Goal: Transaction & Acquisition: Purchase product/service

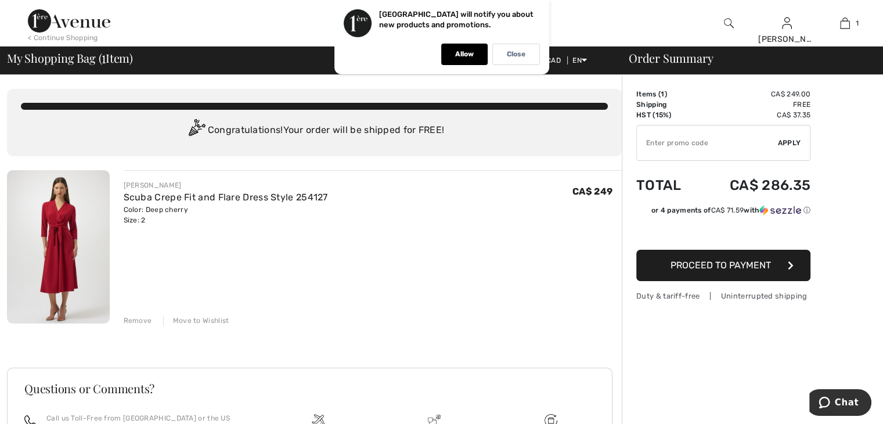
click at [193, 321] on div "Move to Wishlist" at bounding box center [196, 320] width 66 height 10
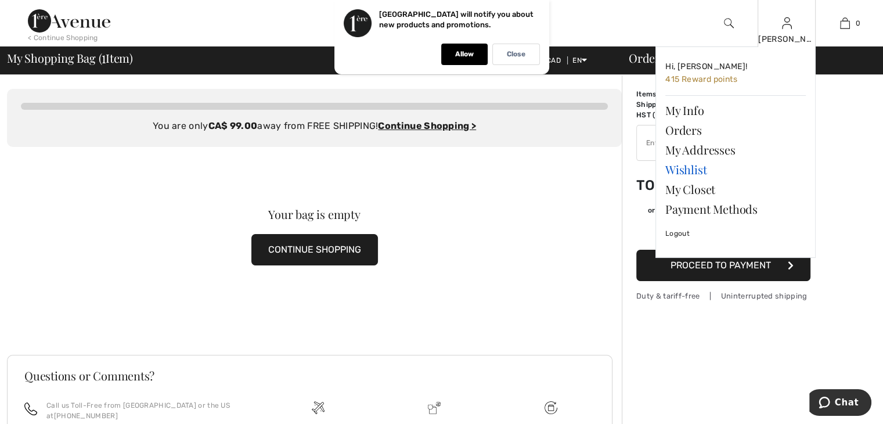
click at [699, 171] on link "Wishlist" at bounding box center [735, 170] width 140 height 20
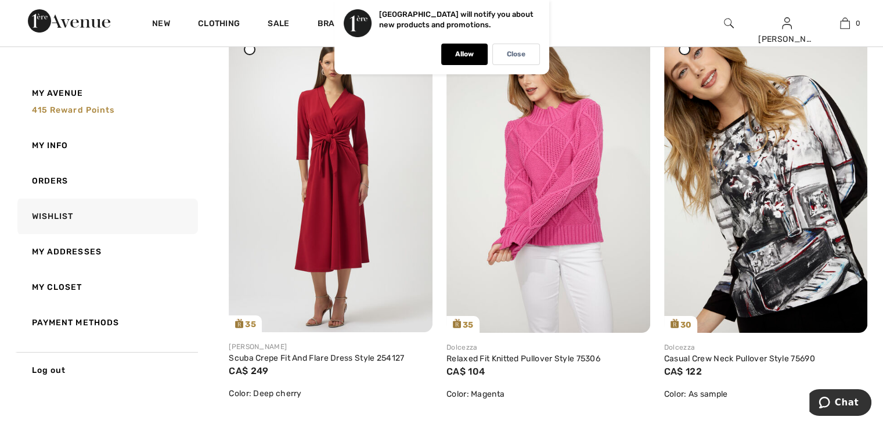
scroll to position [195, 0]
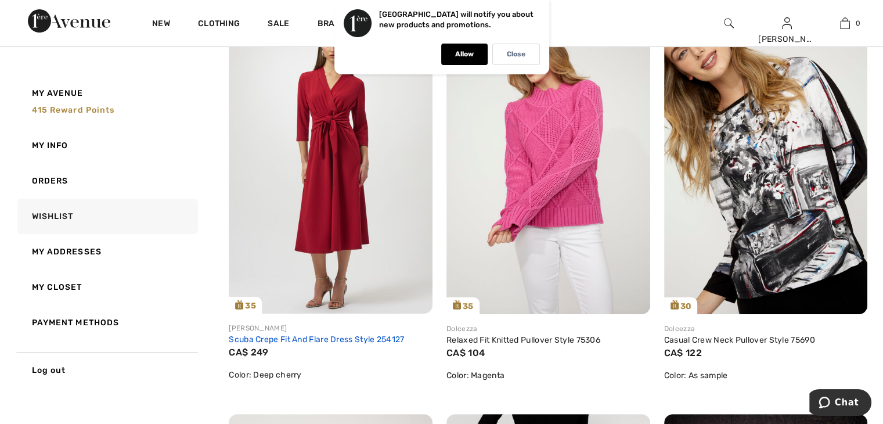
click at [345, 340] on link "Scuba Crepe Fit And Flare Dress Style 254127" at bounding box center [316, 339] width 175 height 10
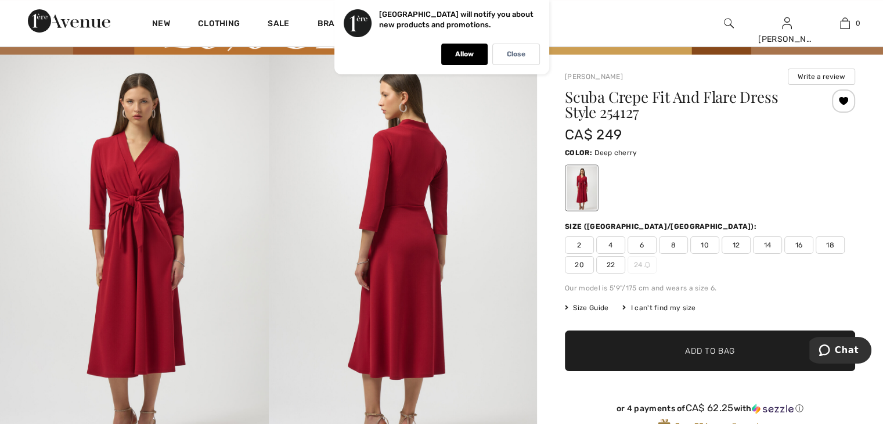
scroll to position [72, 0]
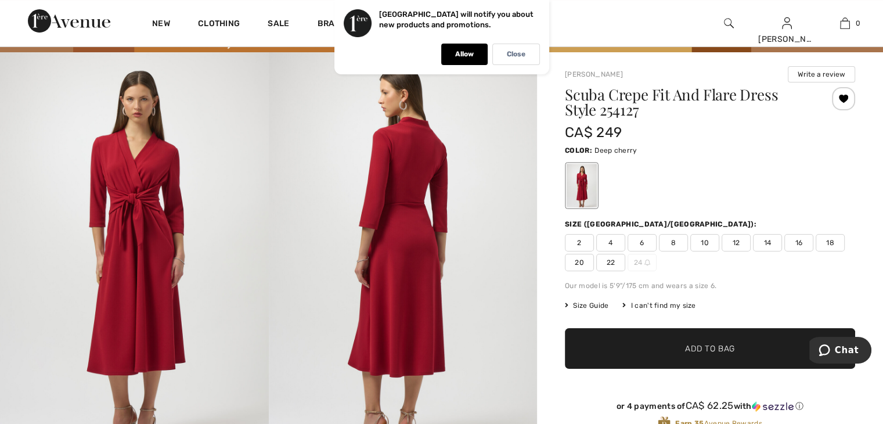
click at [577, 243] on span "2" at bounding box center [579, 242] width 29 height 17
click at [700, 347] on span "Add to Bag" at bounding box center [710, 349] width 50 height 12
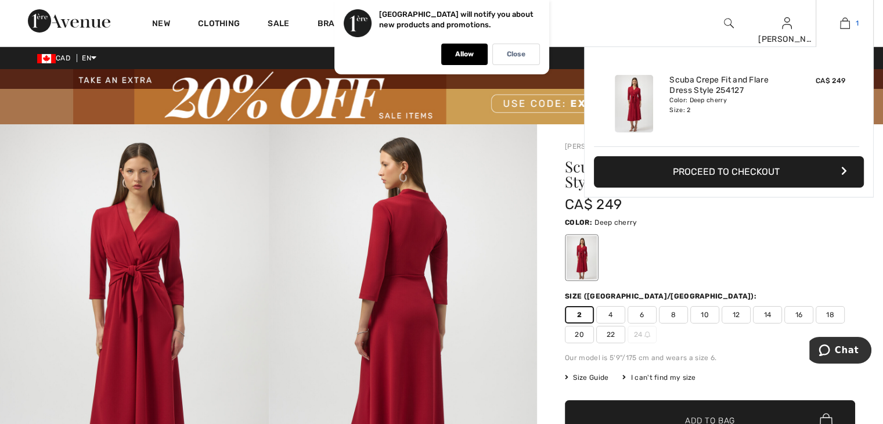
click at [848, 19] on img at bounding box center [845, 23] width 10 height 14
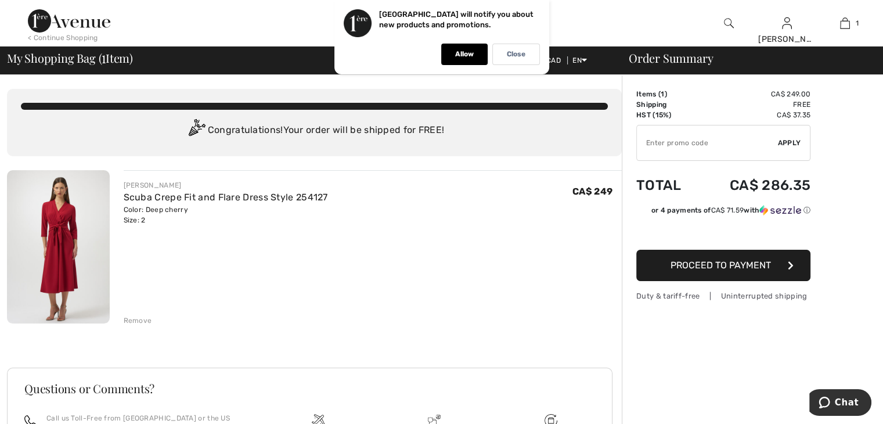
click at [641, 140] on input "TEXT" at bounding box center [707, 142] width 141 height 35
type input "GC005055515"
click at [793, 143] on span "Apply" at bounding box center [789, 143] width 23 height 10
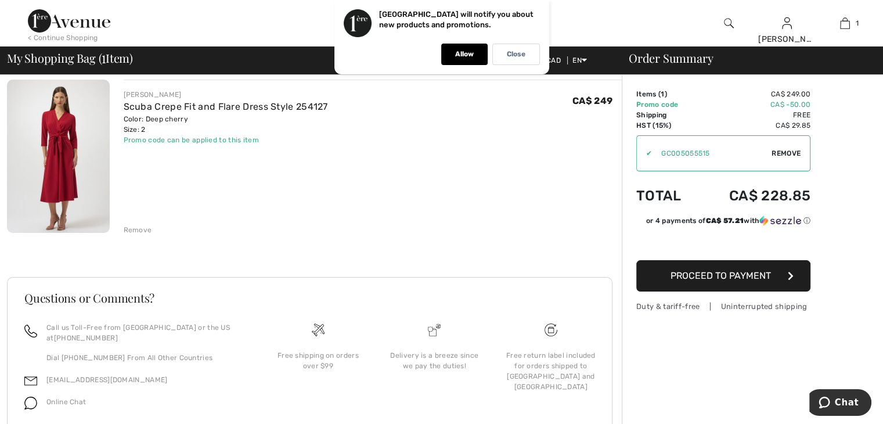
scroll to position [82, 0]
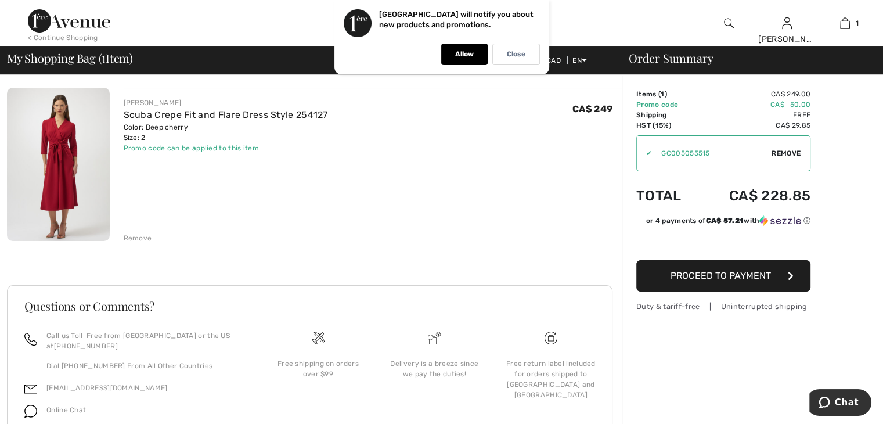
click at [731, 279] on span "Proceed to Payment" at bounding box center [721, 275] width 100 height 11
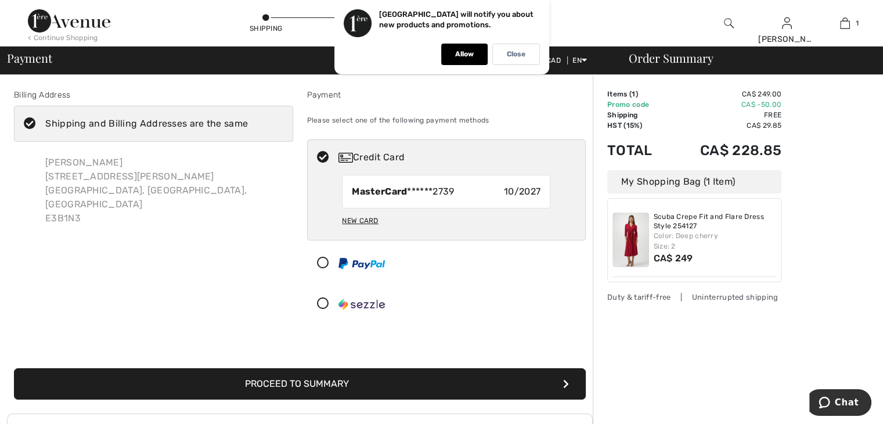
click at [295, 377] on button "Proceed to Summary" at bounding box center [300, 383] width 572 height 31
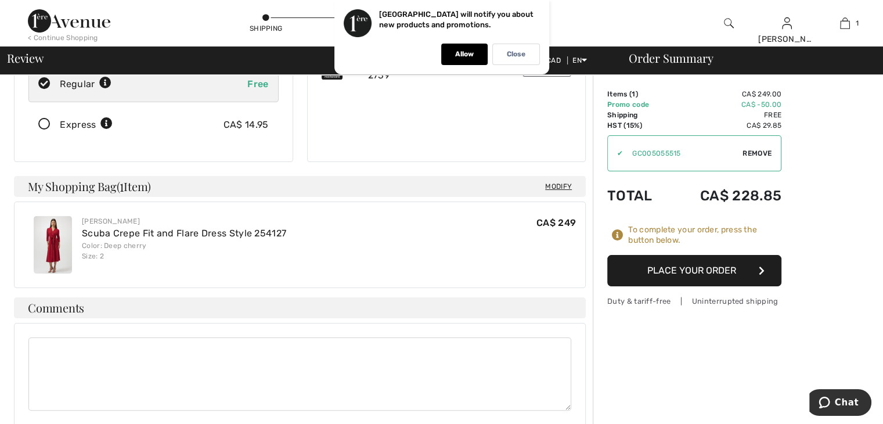
scroll to position [206, 0]
click at [709, 276] on button "Place Your Order" at bounding box center [694, 270] width 174 height 31
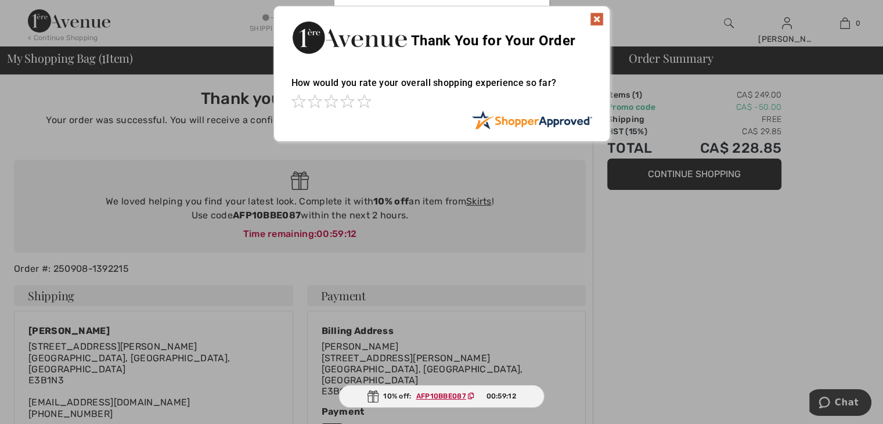
click at [596, 19] on img at bounding box center [597, 19] width 14 height 14
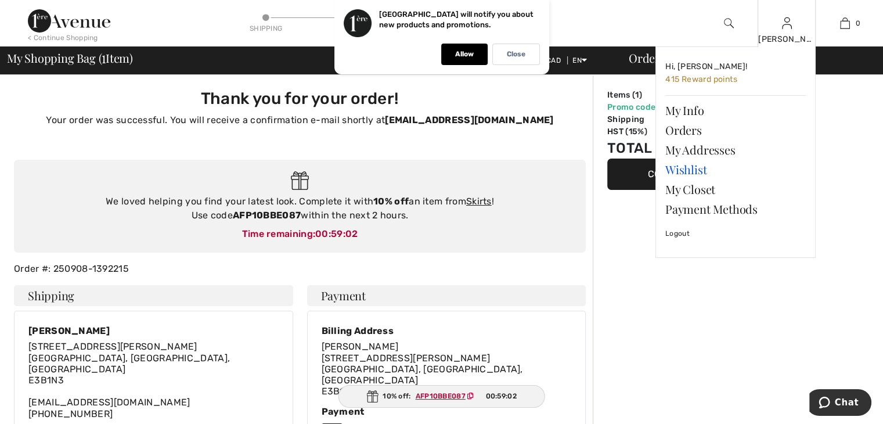
click at [694, 170] on link "Wishlist" at bounding box center [735, 170] width 140 height 20
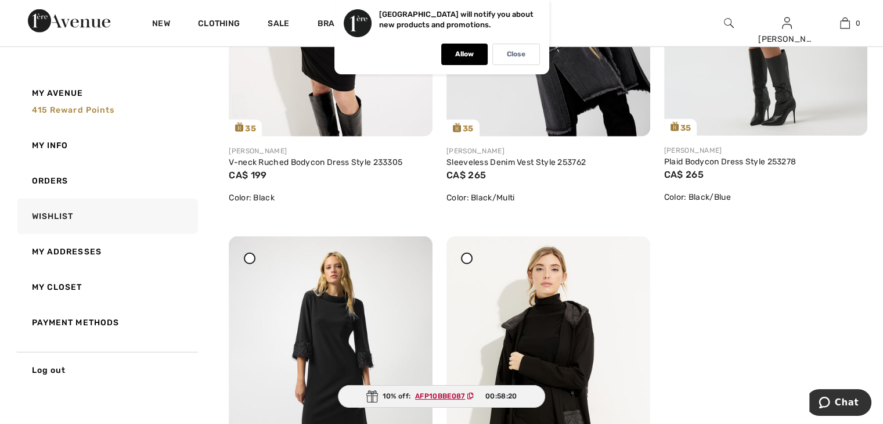
scroll to position [3205, 0]
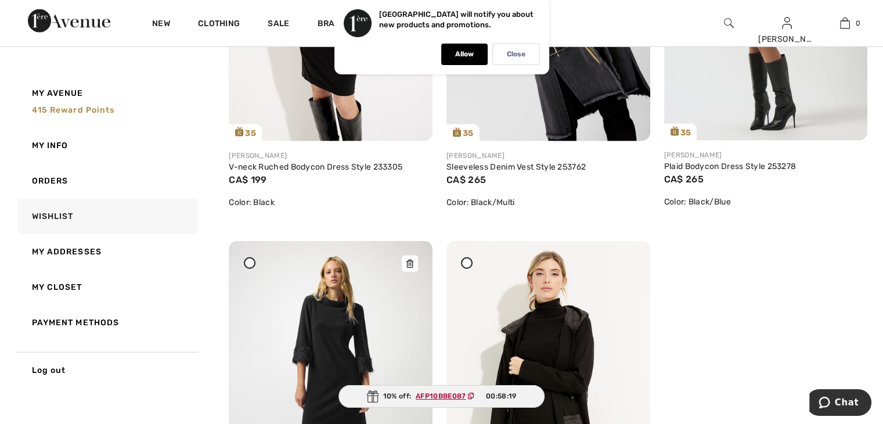
click at [412, 262] on icon at bounding box center [409, 264] width 7 height 8
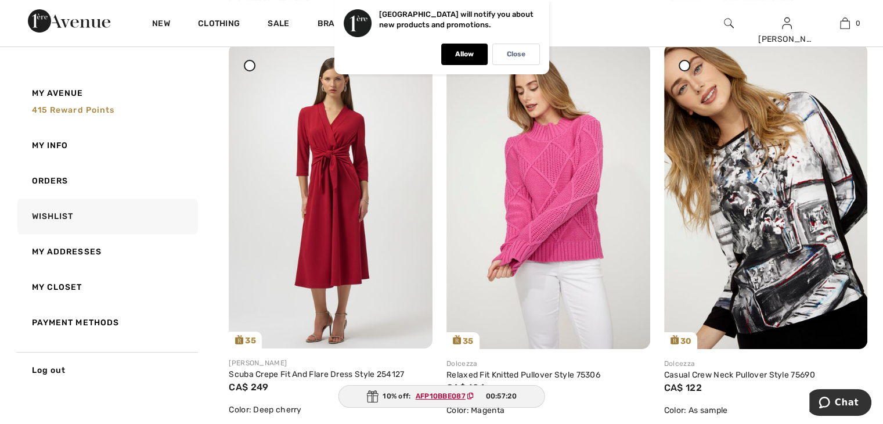
scroll to position [188, 0]
